Goal: Task Accomplishment & Management: Use online tool/utility

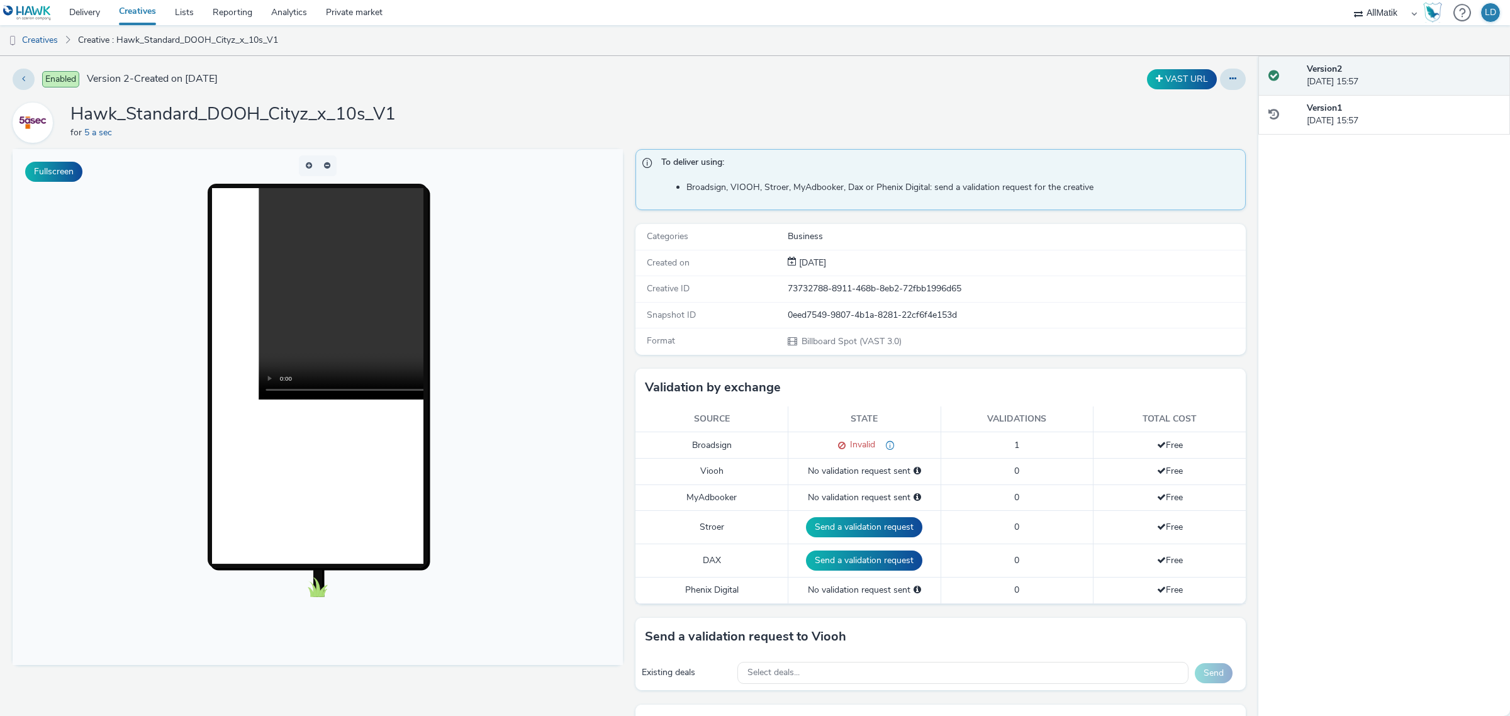
click at [433, 142] on div "Hawk_Standard_DOOH_Cityz_x_10s_V1 for 5 a sec" at bounding box center [629, 123] width 1233 height 40
click at [1227, 77] on button at bounding box center [1233, 79] width 26 height 21
click at [1200, 104] on link "Edit" at bounding box center [1198, 104] width 94 height 25
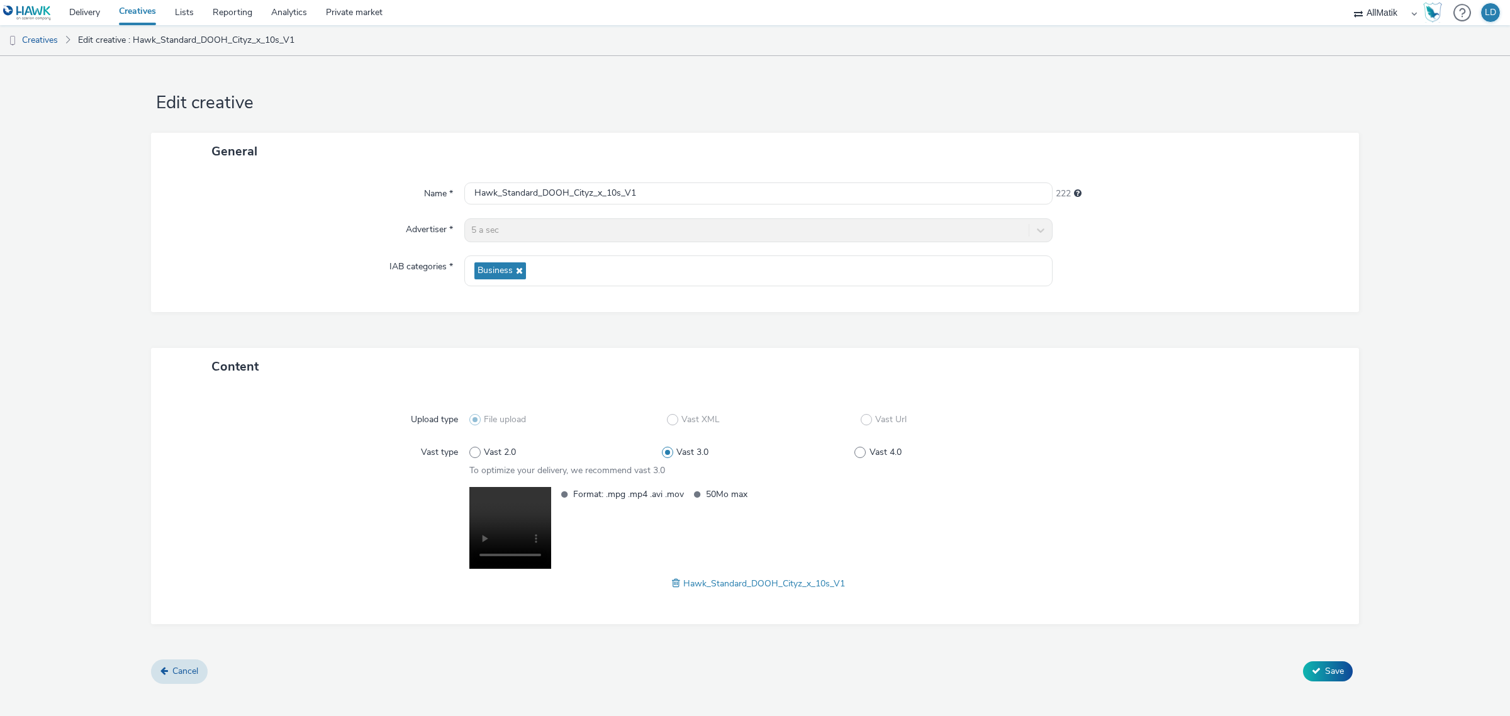
click at [674, 580] on span at bounding box center [677, 583] width 11 height 14
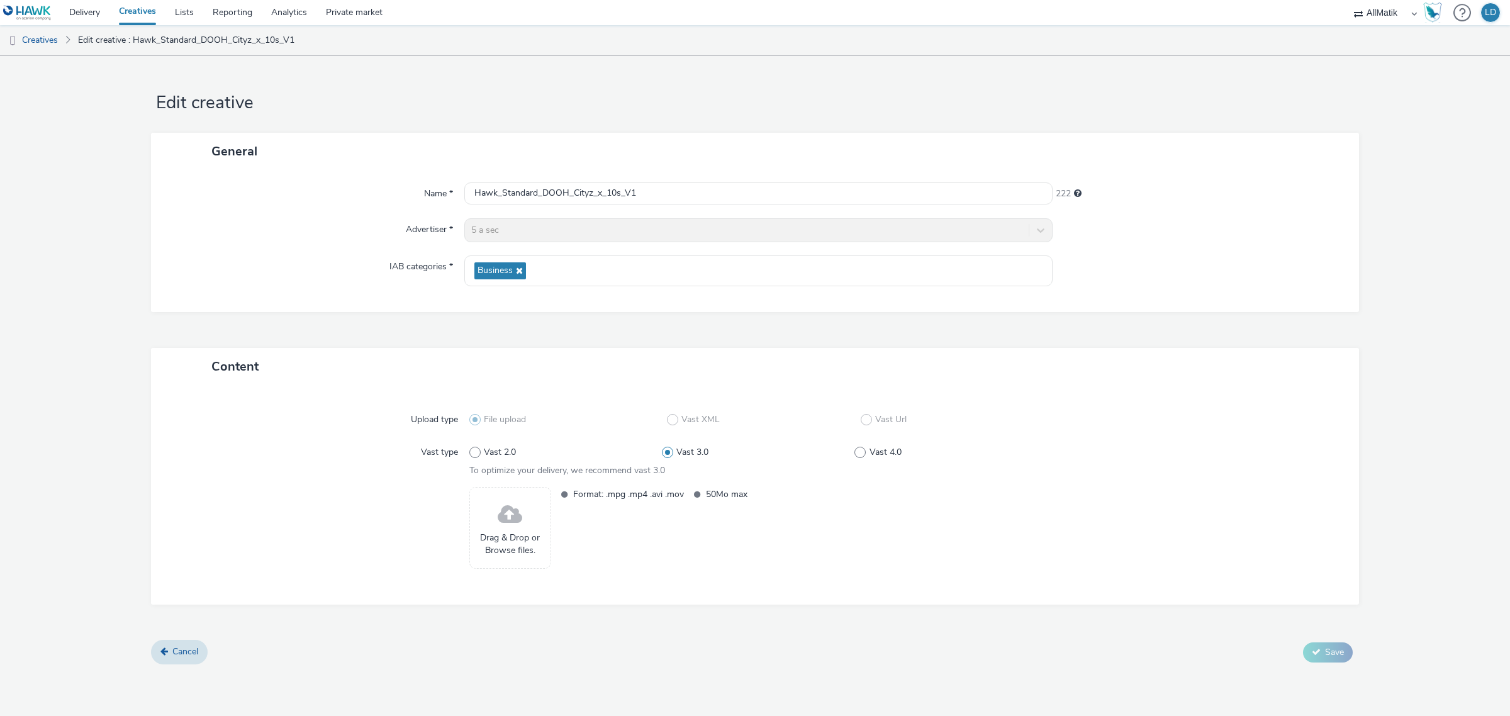
click at [529, 530] on div "Drag & Drop or Browse files." at bounding box center [510, 528] width 82 height 82
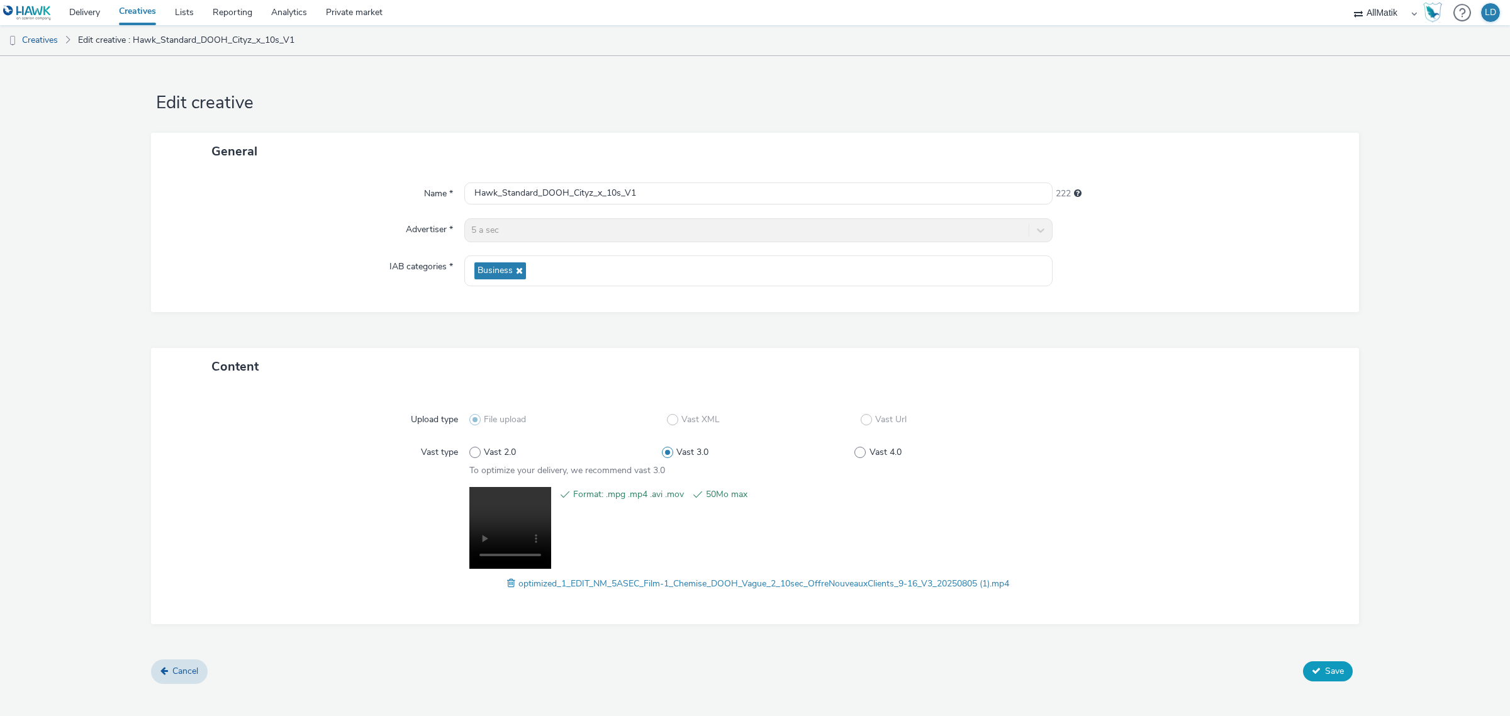
click at [1331, 673] on span "Save" at bounding box center [1334, 671] width 19 height 12
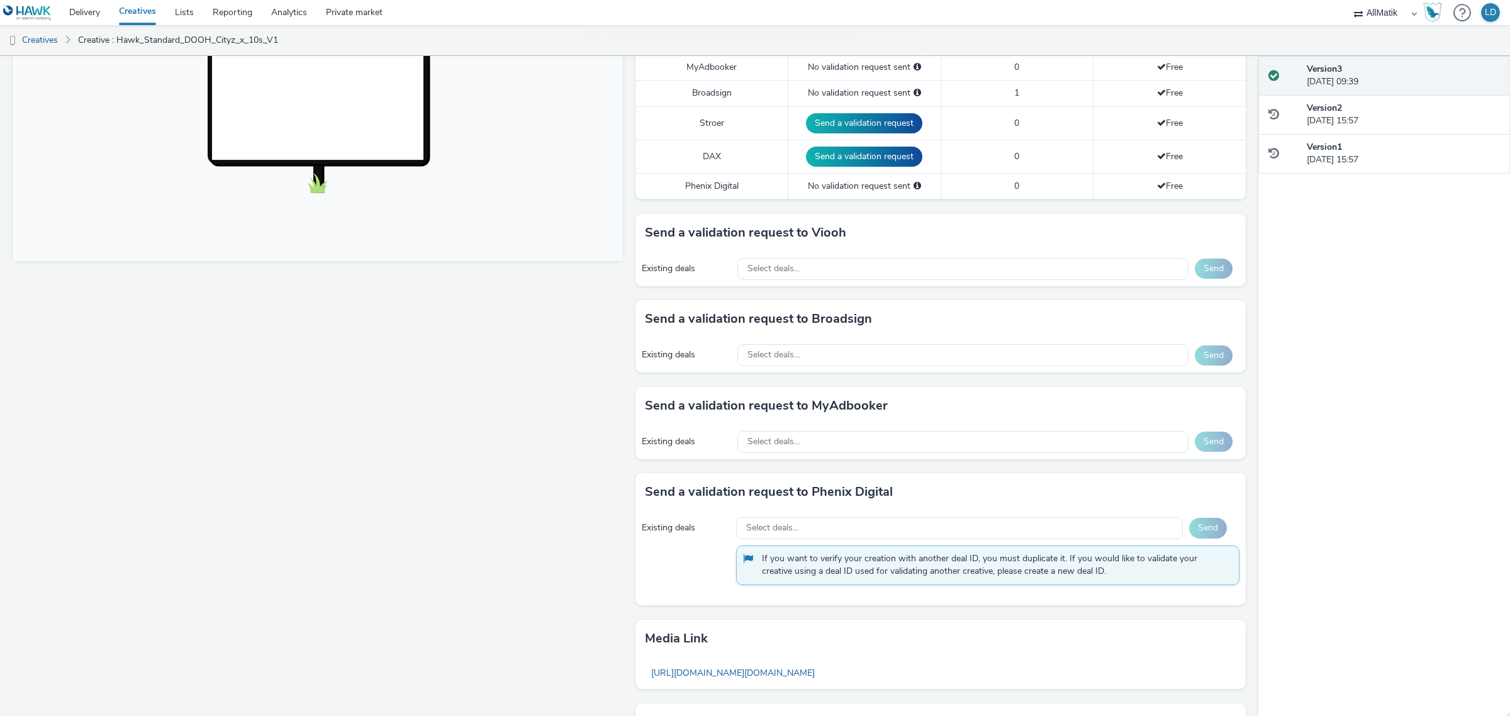
scroll to position [472, 0]
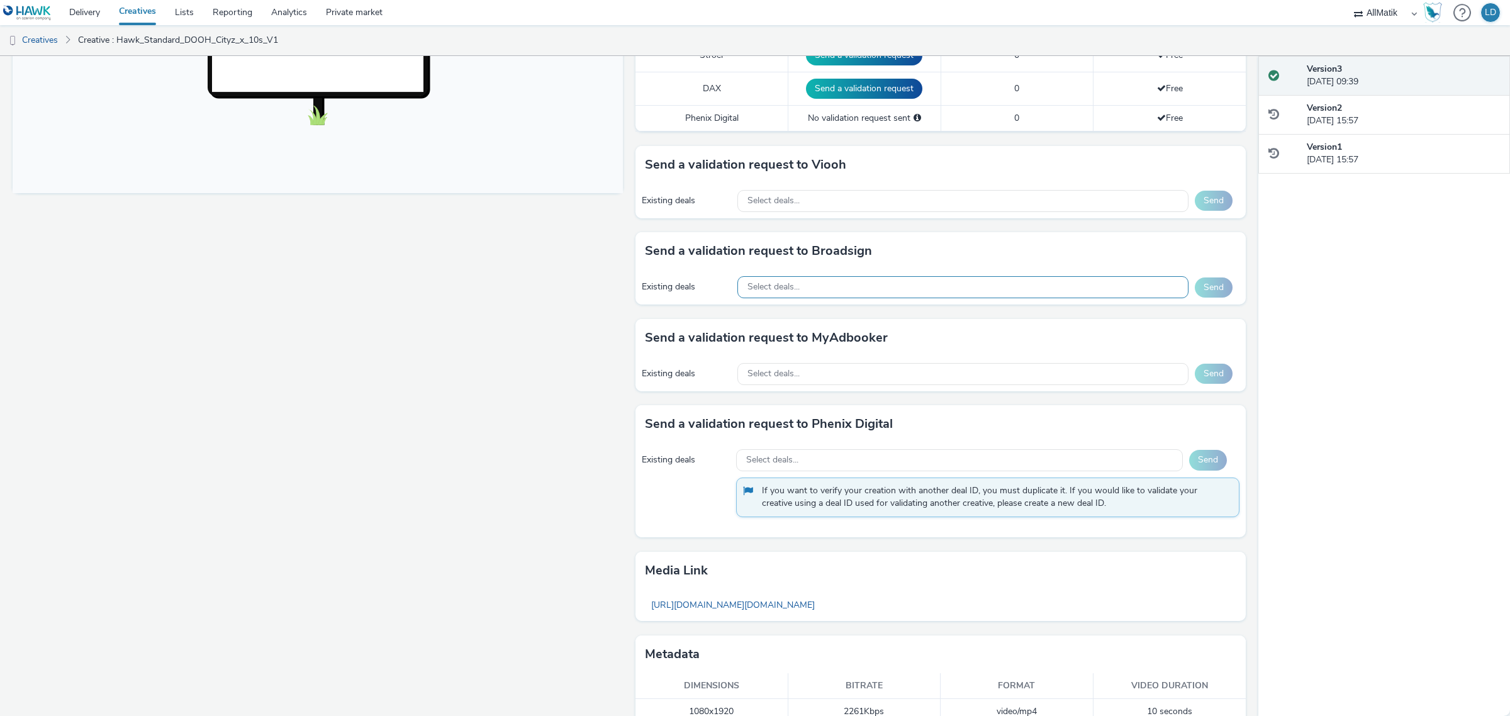
click at [819, 283] on div "Select deals..." at bounding box center [963, 287] width 452 height 22
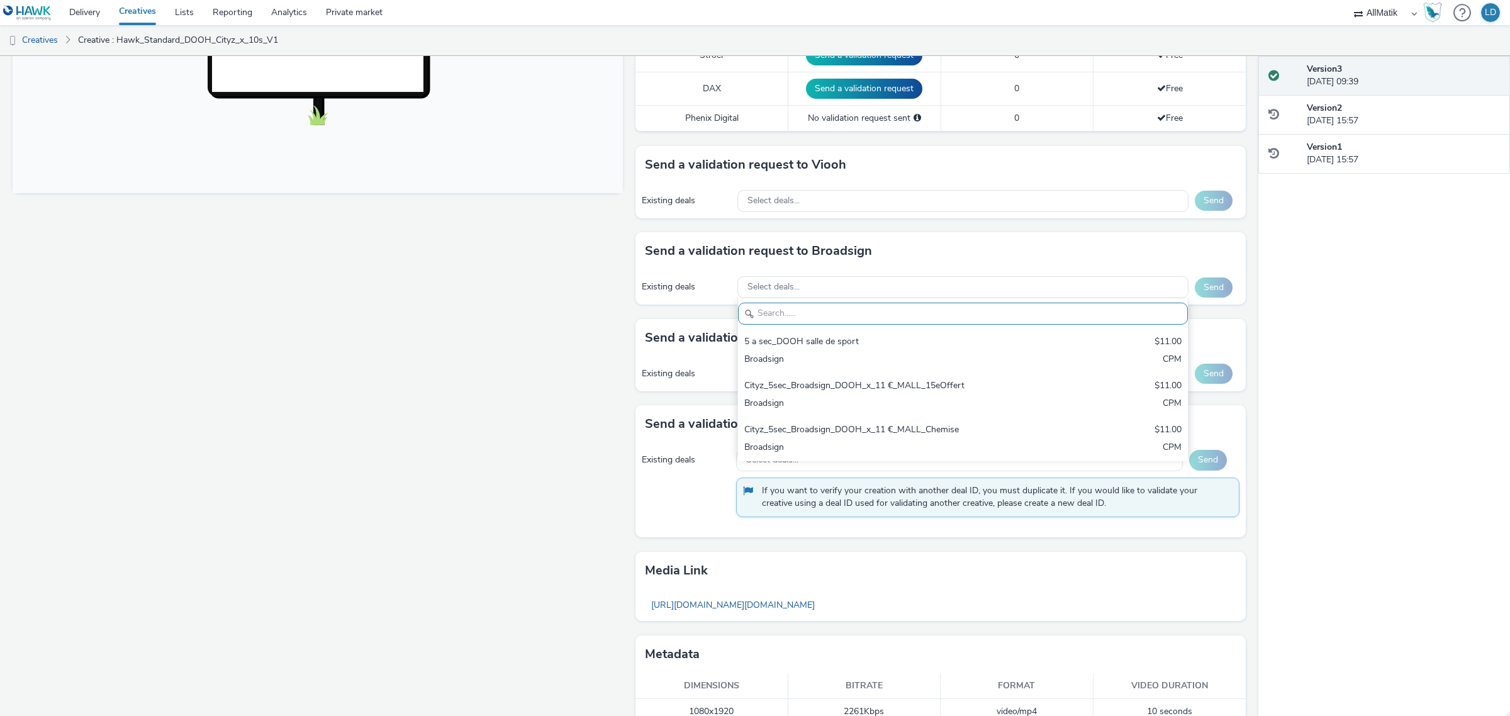
scroll to position [0, 0]
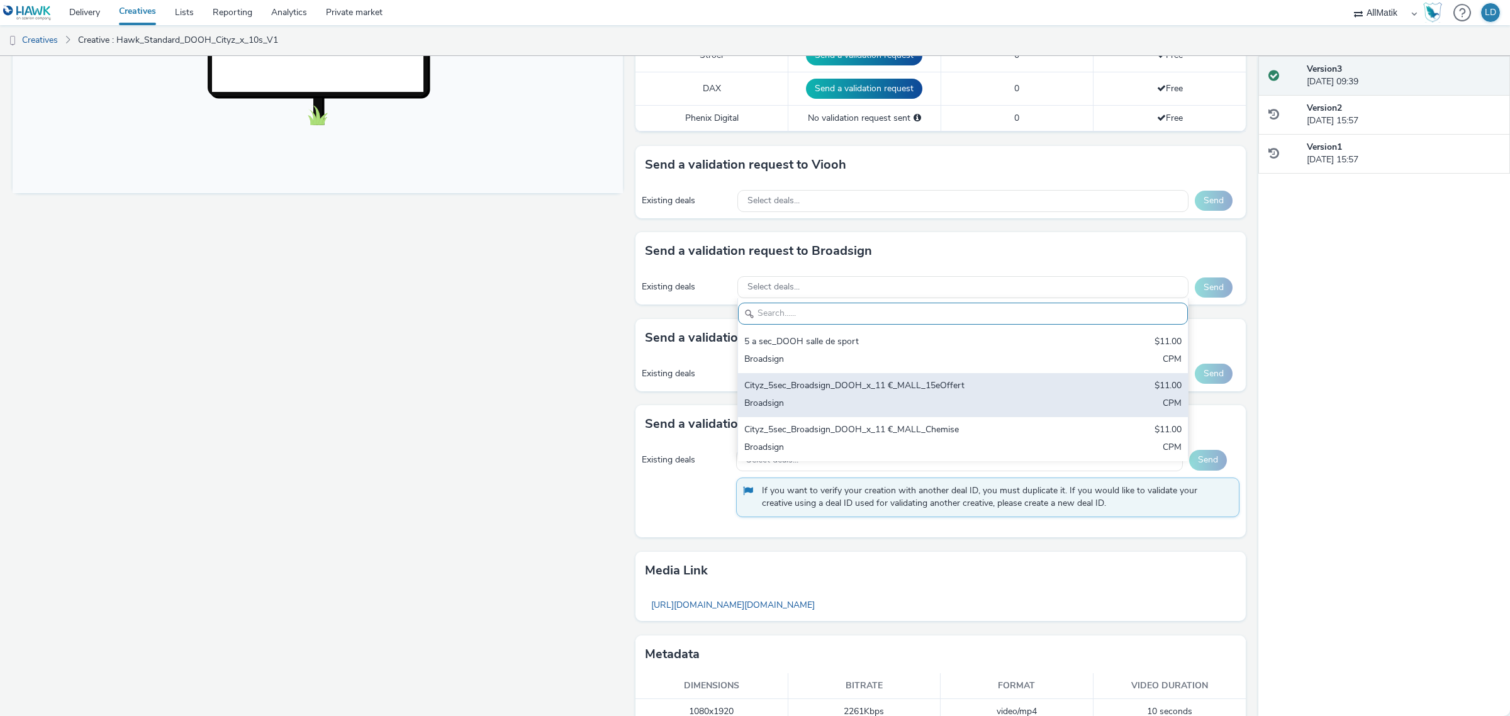
click at [843, 394] on div "Cityz_5sec_Broadsign_DOOH_x_11 €_MALL_15eOffert" at bounding box center [888, 386] width 289 height 14
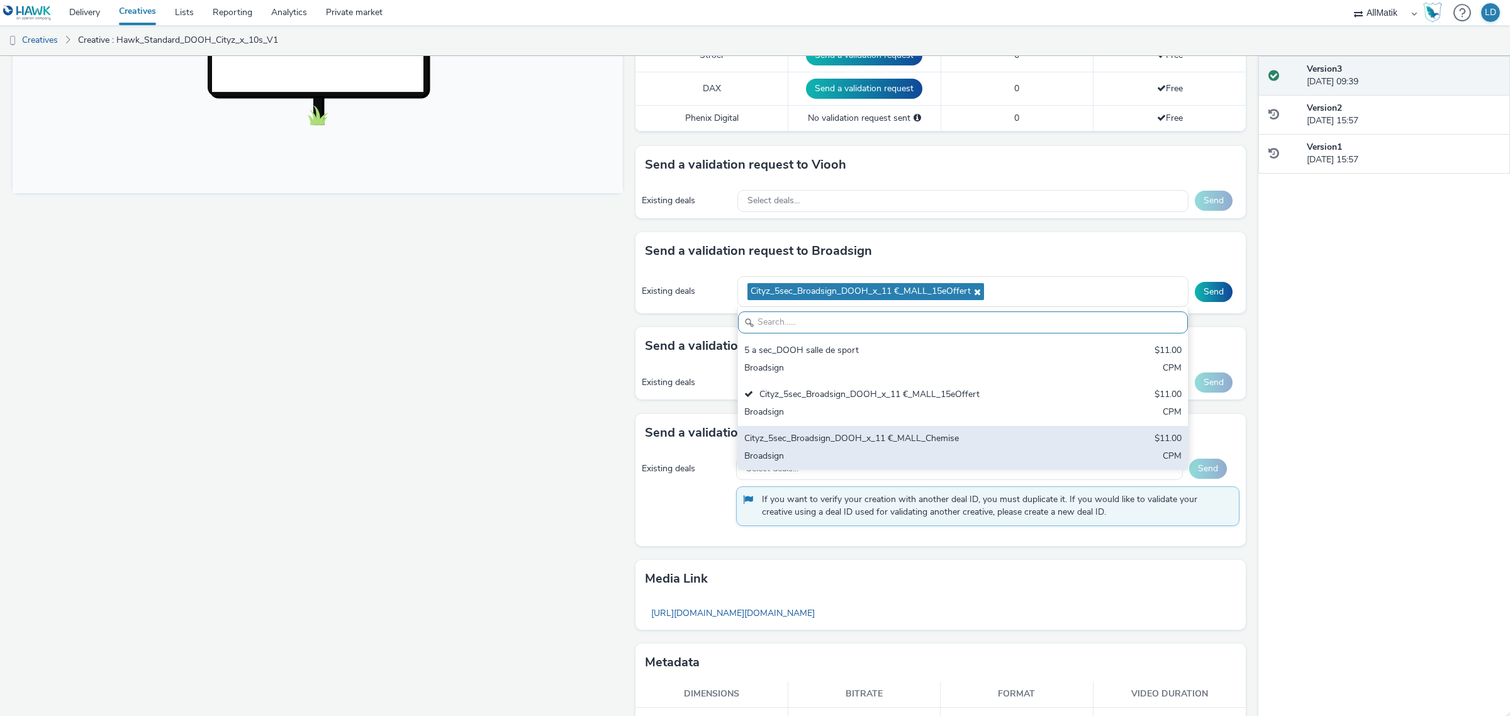
click at [810, 437] on div "Cityz_5sec_Broadsign_DOOH_x_11 €_MALL_Chemise" at bounding box center [888, 439] width 289 height 14
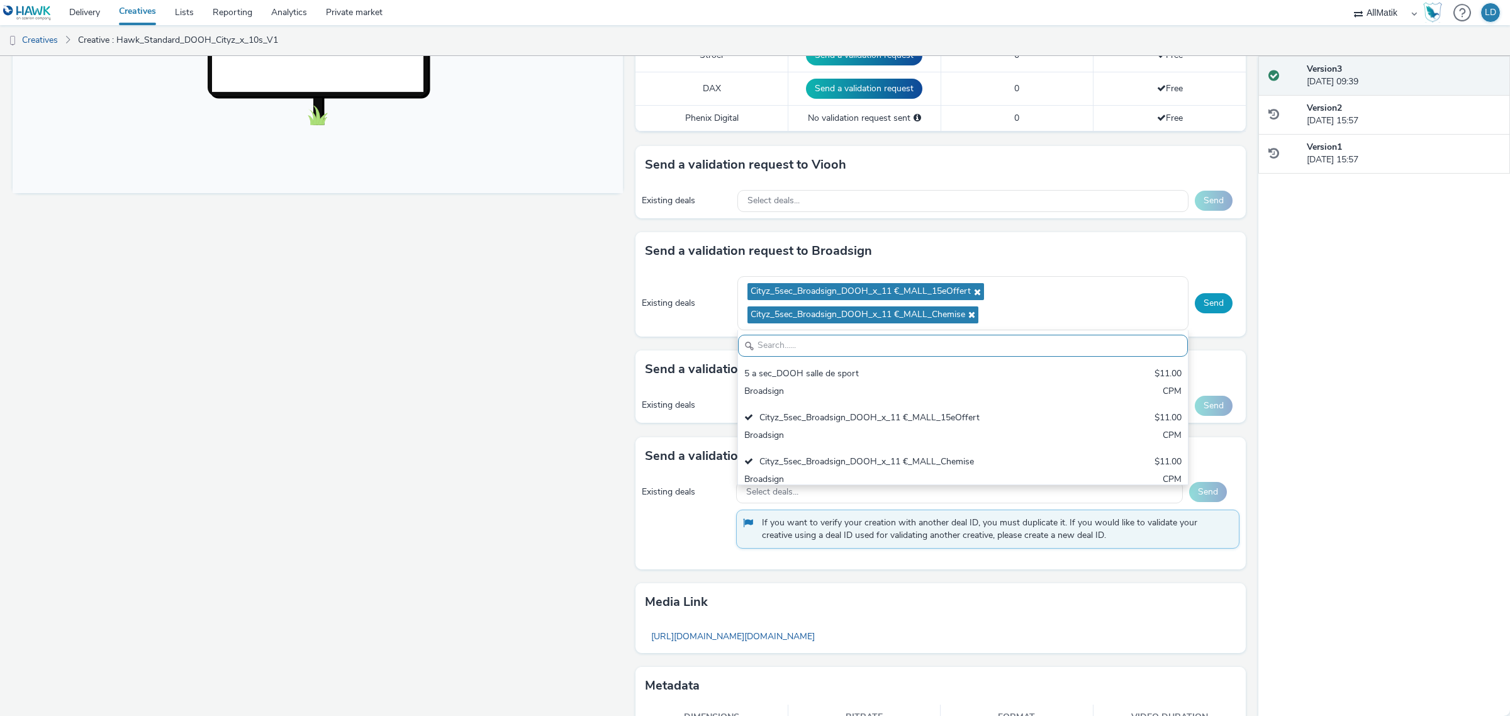
click at [1200, 299] on button "Send" at bounding box center [1213, 303] width 38 height 20
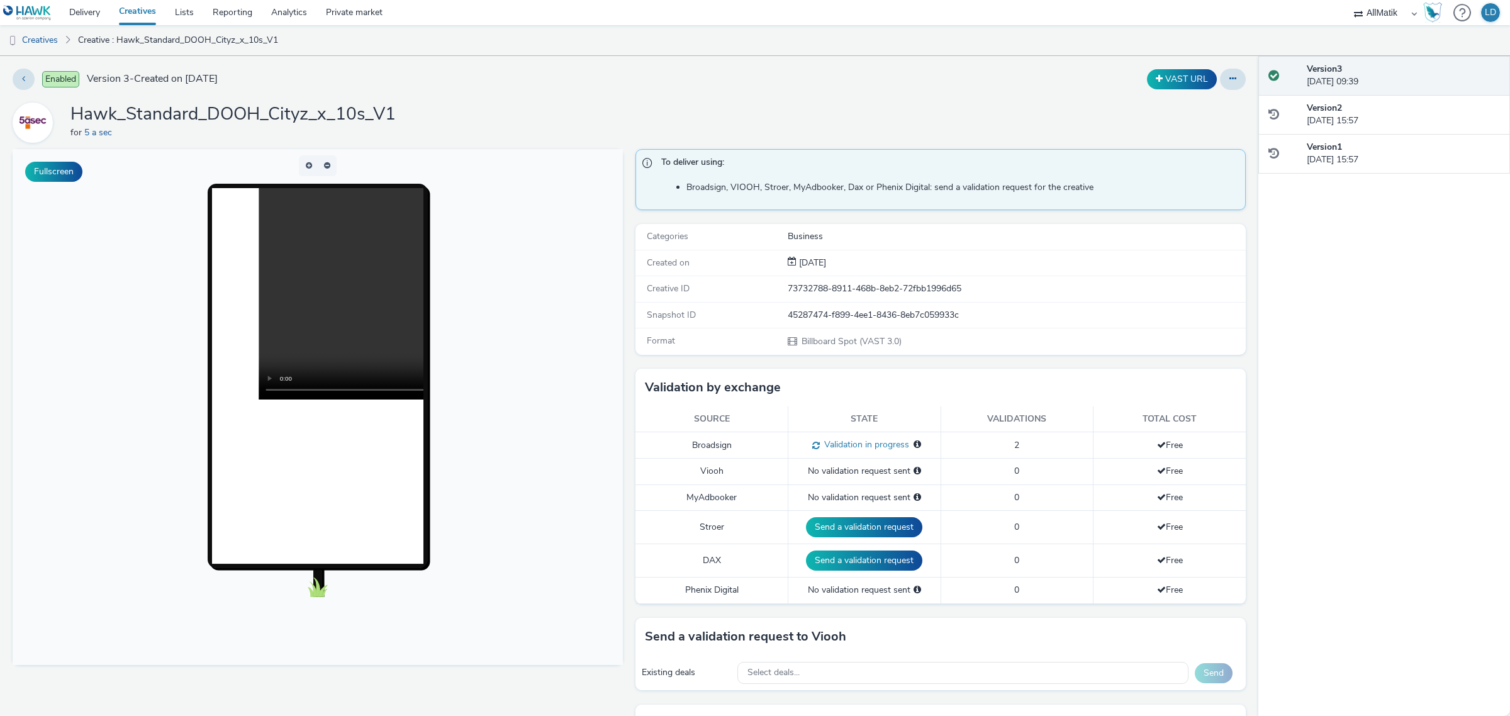
click at [906, 118] on div "Hawk_Standard_DOOH_Cityz_x_10s_V1 for 5 a sec" at bounding box center [629, 123] width 1233 height 40
click at [92, 13] on link "Delivery" at bounding box center [85, 12] width 50 height 25
